Goal: Information Seeking & Learning: Learn about a topic

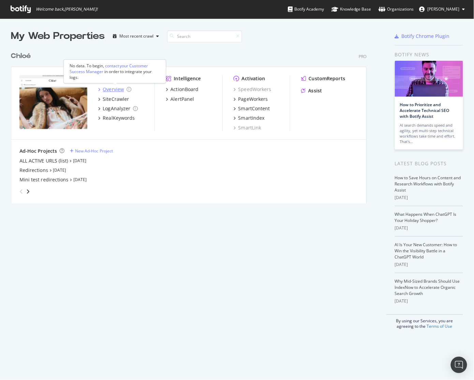
click at [116, 86] on div "Overview" at bounding box center [113, 89] width 21 height 7
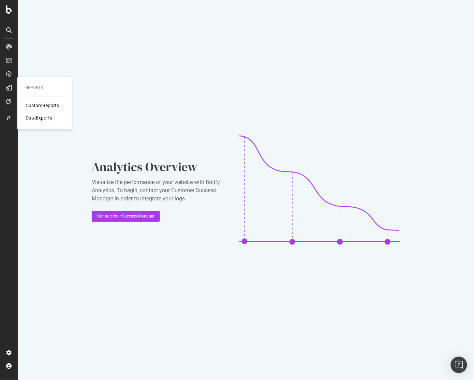
click at [33, 115] on div "DataExports" at bounding box center [39, 117] width 27 height 7
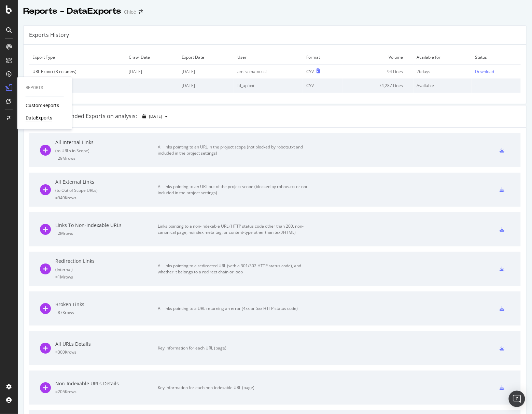
click at [36, 106] on div "CustomReports" at bounding box center [42, 105] width 33 height 7
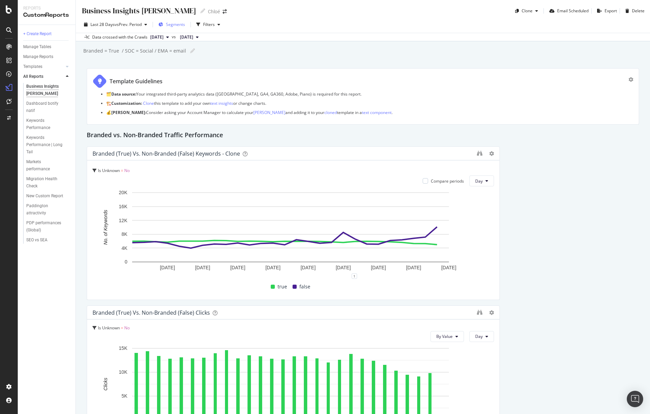
click at [179, 27] on span "Segments" at bounding box center [175, 24] width 19 height 6
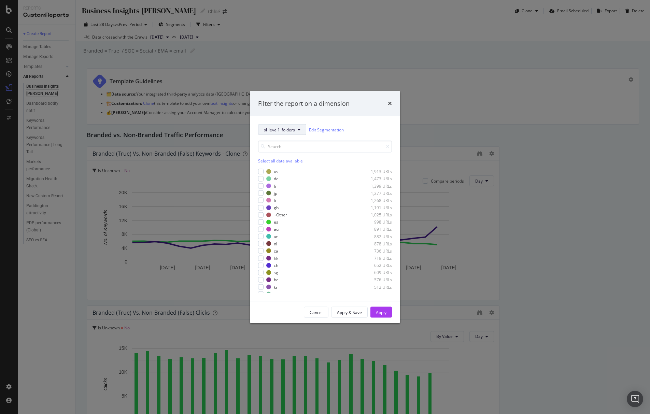
click at [283, 131] on span "sl_level1_folders" at bounding box center [279, 130] width 31 height 6
click at [279, 170] on span "New-Website-Pagetype" at bounding box center [286, 167] width 44 height 6
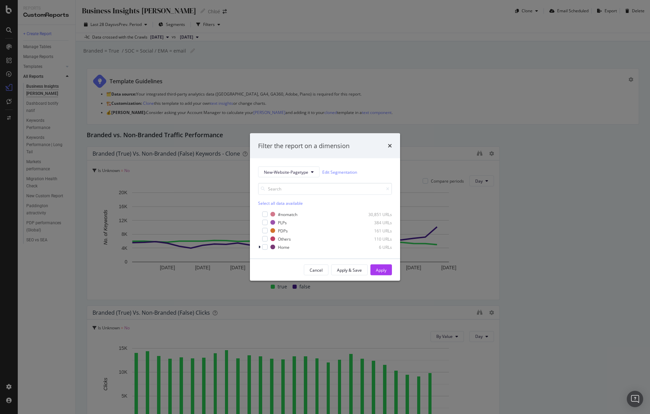
click at [386, 145] on div "Filter the report on a dimension" at bounding box center [325, 145] width 134 height 9
click at [386, 142] on div "times" at bounding box center [390, 145] width 4 height 9
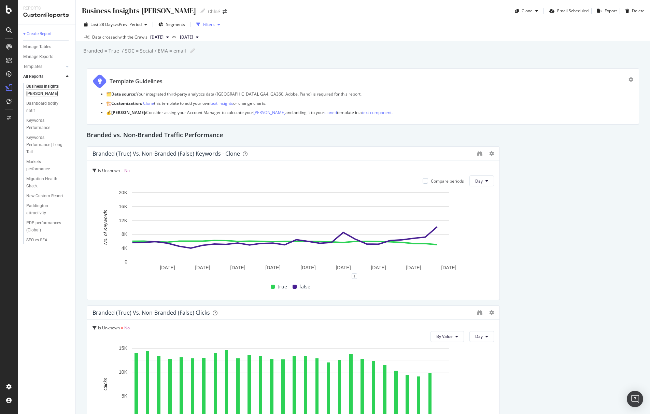
click at [206, 26] on div "Filters" at bounding box center [209, 24] width 12 height 6
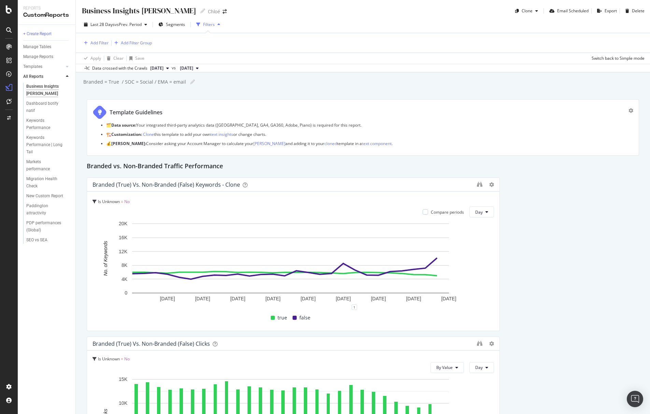
click at [206, 26] on div "Filters" at bounding box center [209, 24] width 12 height 6
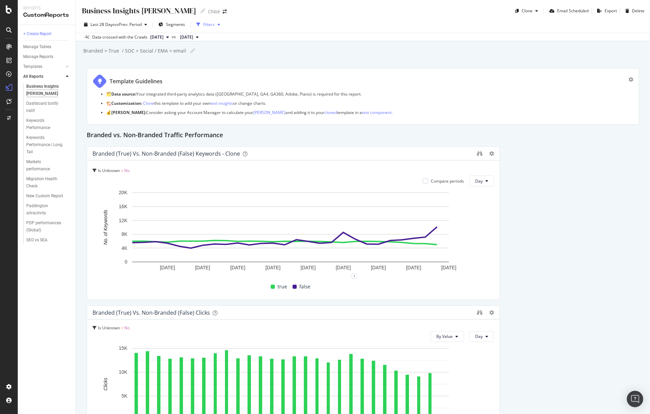
click at [214, 22] on div "Filters" at bounding box center [209, 24] width 12 height 6
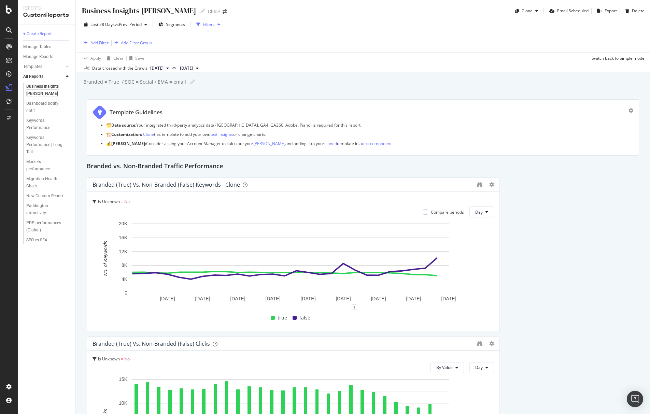
click at [102, 39] on div "Add Filter" at bounding box center [94, 43] width 27 height 8
click at [134, 58] on div "Saved Filters" at bounding box center [132, 59] width 29 height 7
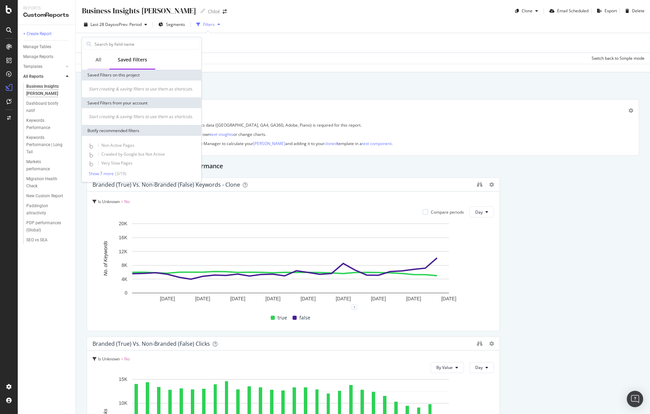
click at [95, 58] on div "All" at bounding box center [98, 60] width 22 height 19
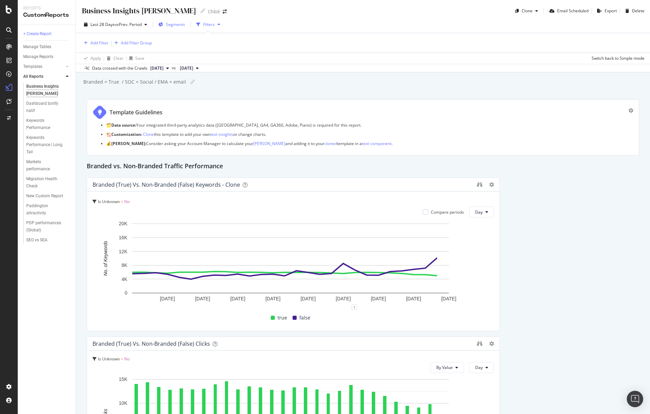
click at [176, 28] on div "Segments" at bounding box center [171, 24] width 27 height 10
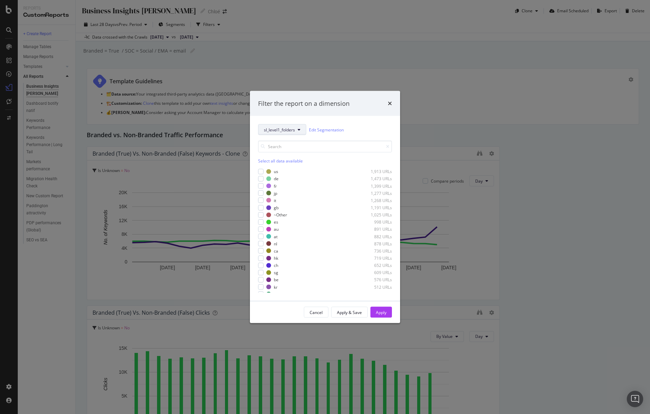
click at [290, 127] on span "sl_level1_folders" at bounding box center [279, 130] width 31 height 6
click at [359, 129] on div "sl_level1_folders Edit Segmentation" at bounding box center [325, 129] width 134 height 11
click at [386, 102] on icon "times" at bounding box center [390, 103] width 4 height 5
